Goal: Navigation & Orientation: Find specific page/section

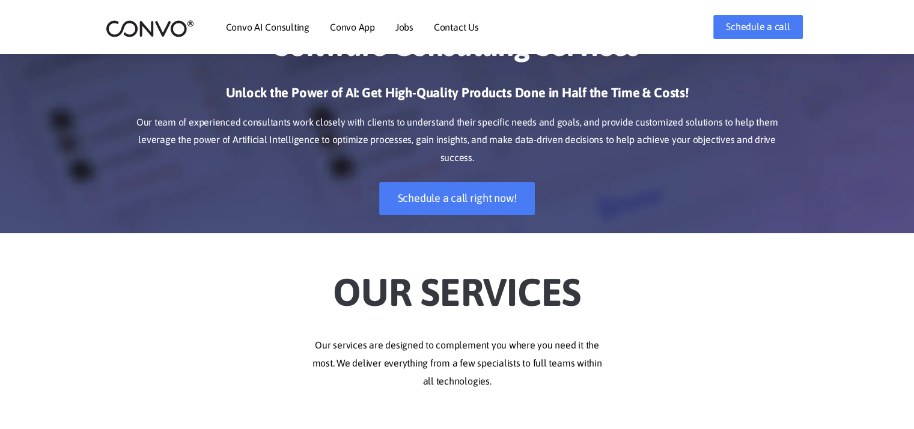
scroll to position [91, 0]
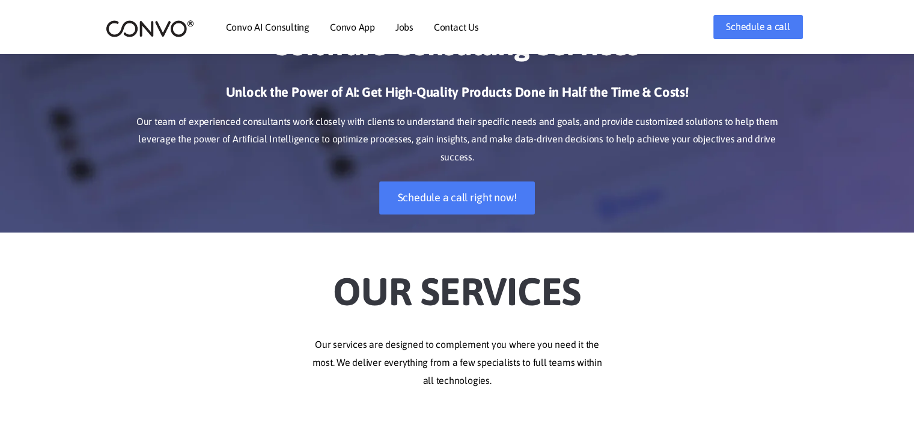
click at [293, 22] on link "Convo AI Consulting" at bounding box center [268, 27] width 84 height 10
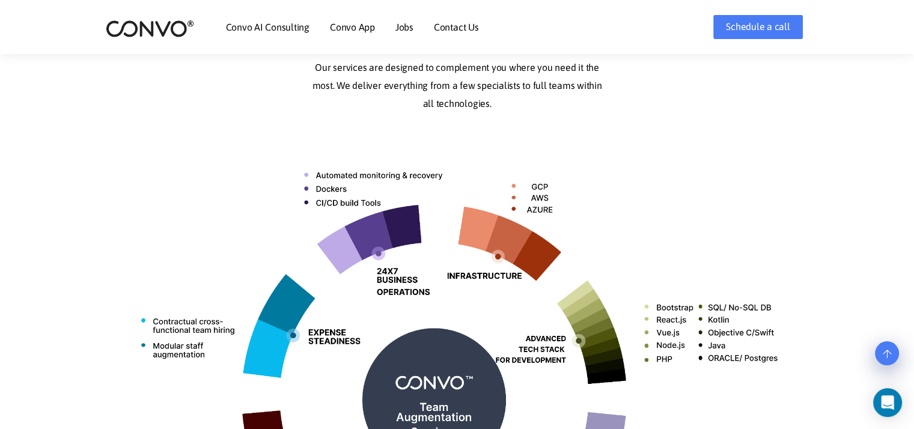
scroll to position [389, 0]
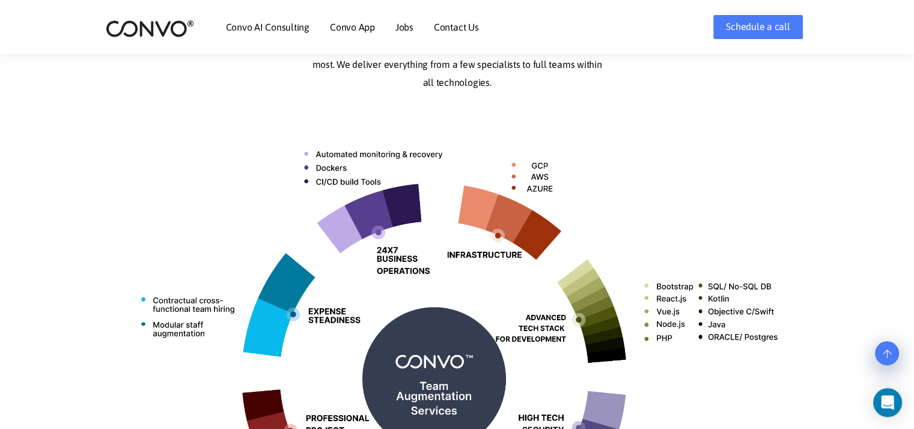
click at [436, 384] on img at bounding box center [457, 374] width 667 height 529
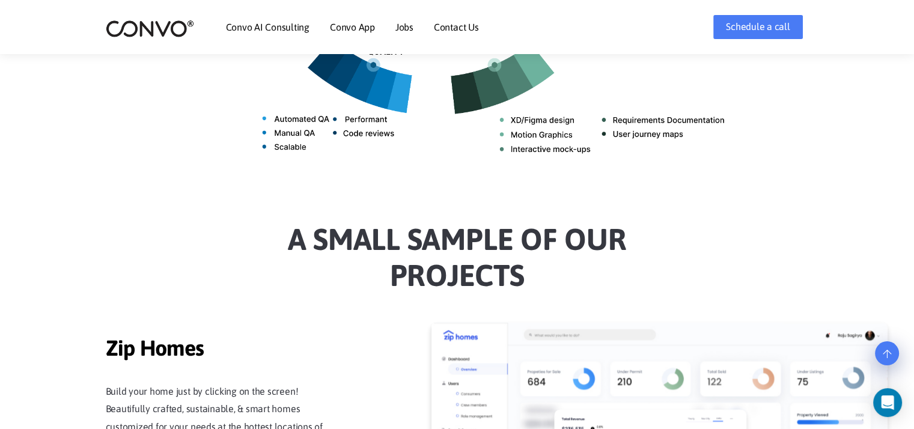
scroll to position [842, 0]
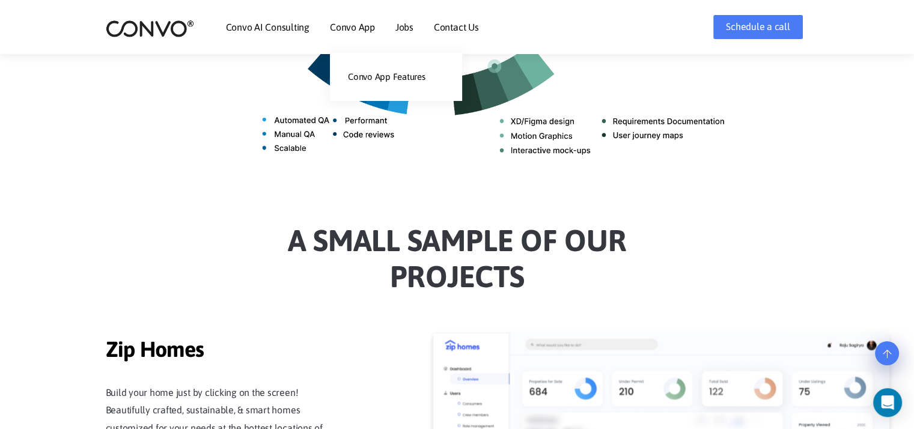
click at [351, 24] on link "Convo App" at bounding box center [352, 27] width 45 height 10
